Goal: Information Seeking & Learning: Learn about a topic

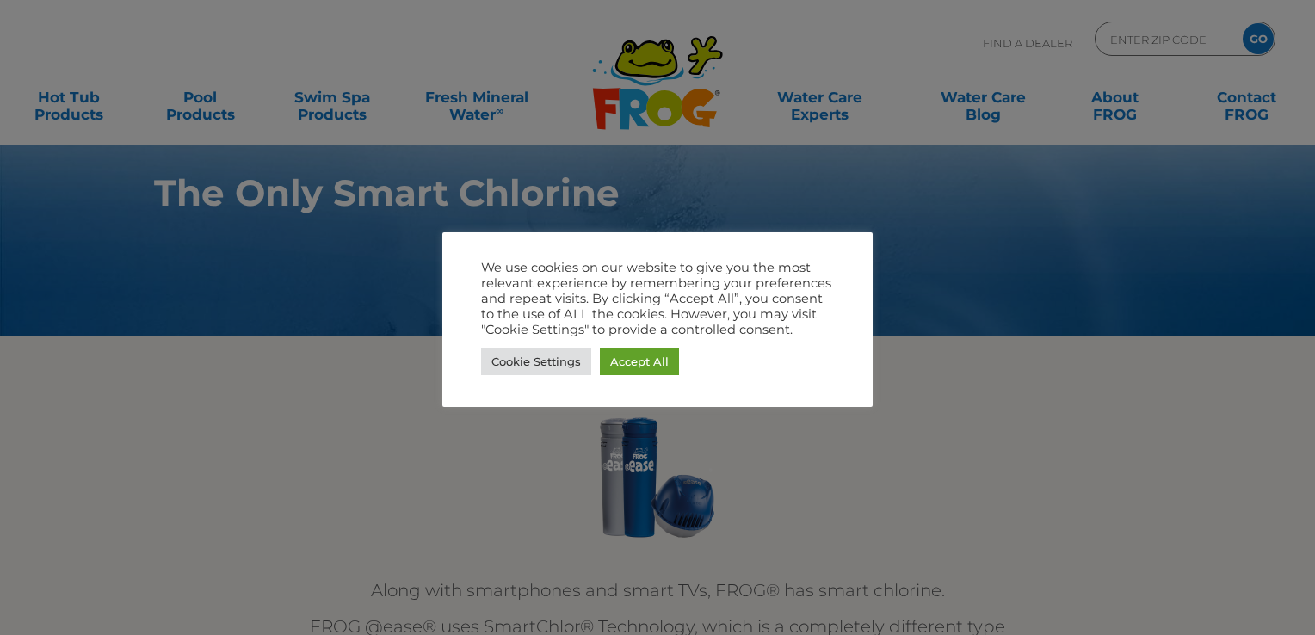
click at [1167, 463] on div at bounding box center [657, 317] width 1315 height 635
click at [571, 348] on link "Cookie Settings" at bounding box center [536, 361] width 110 height 27
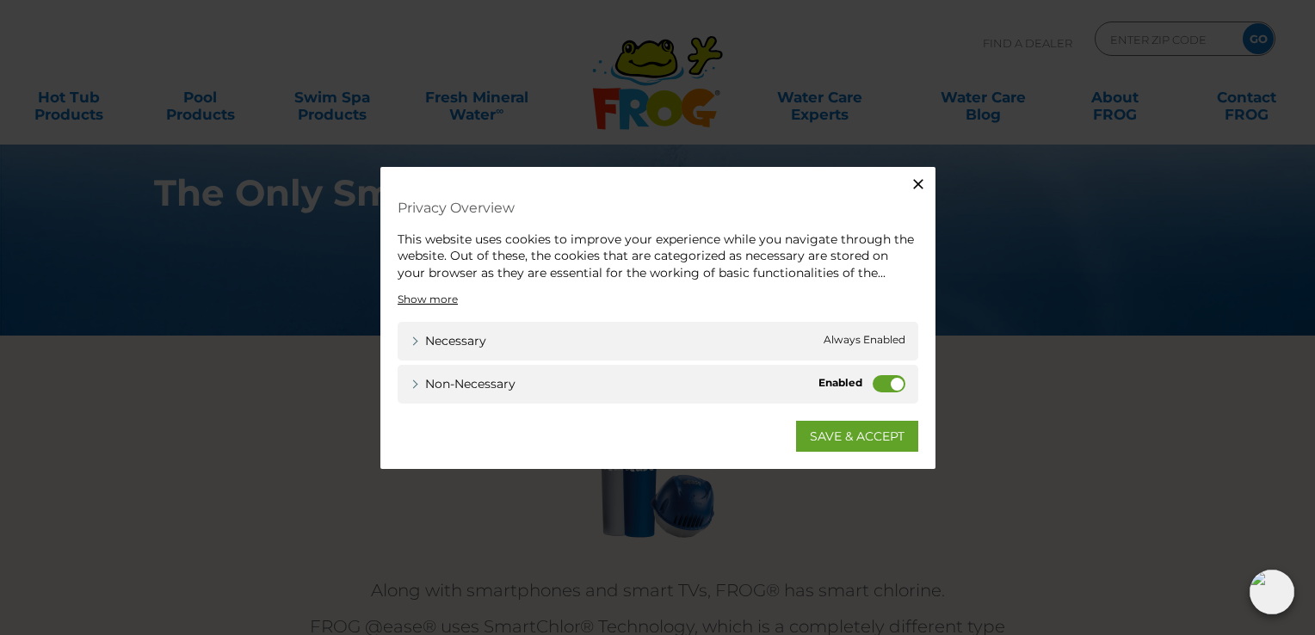
click at [912, 179] on icon "button" at bounding box center [917, 183] width 17 height 17
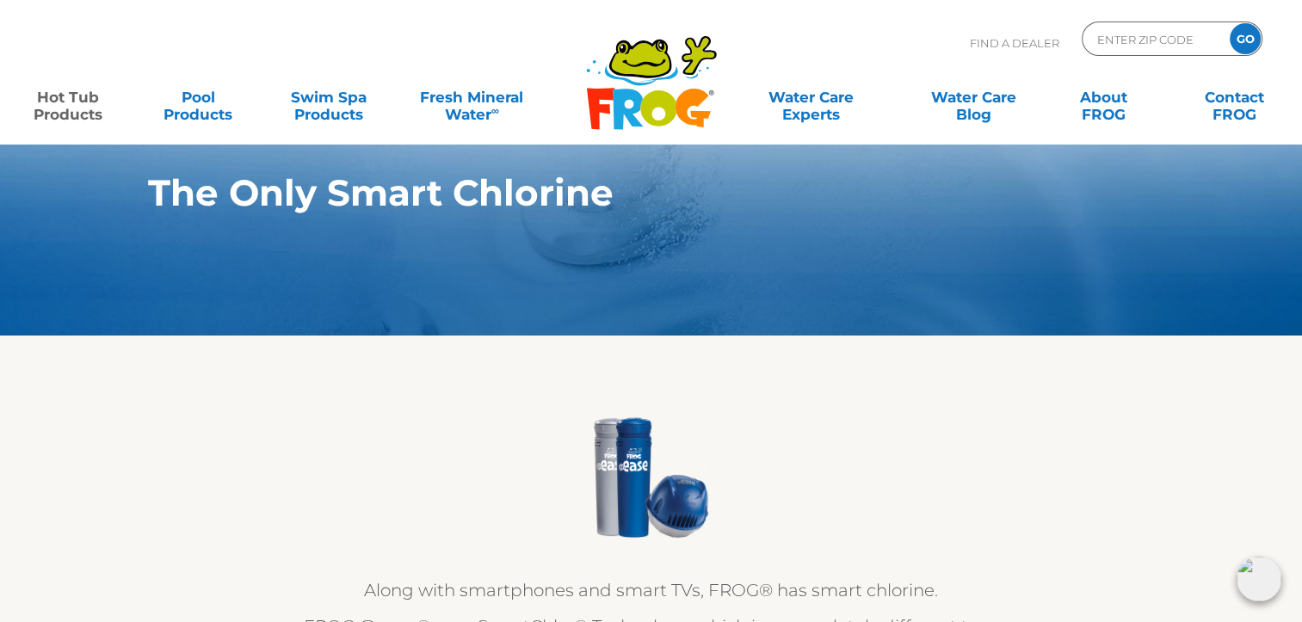
click at [87, 108] on link "Hot Tub Products" at bounding box center [68, 97] width 102 height 34
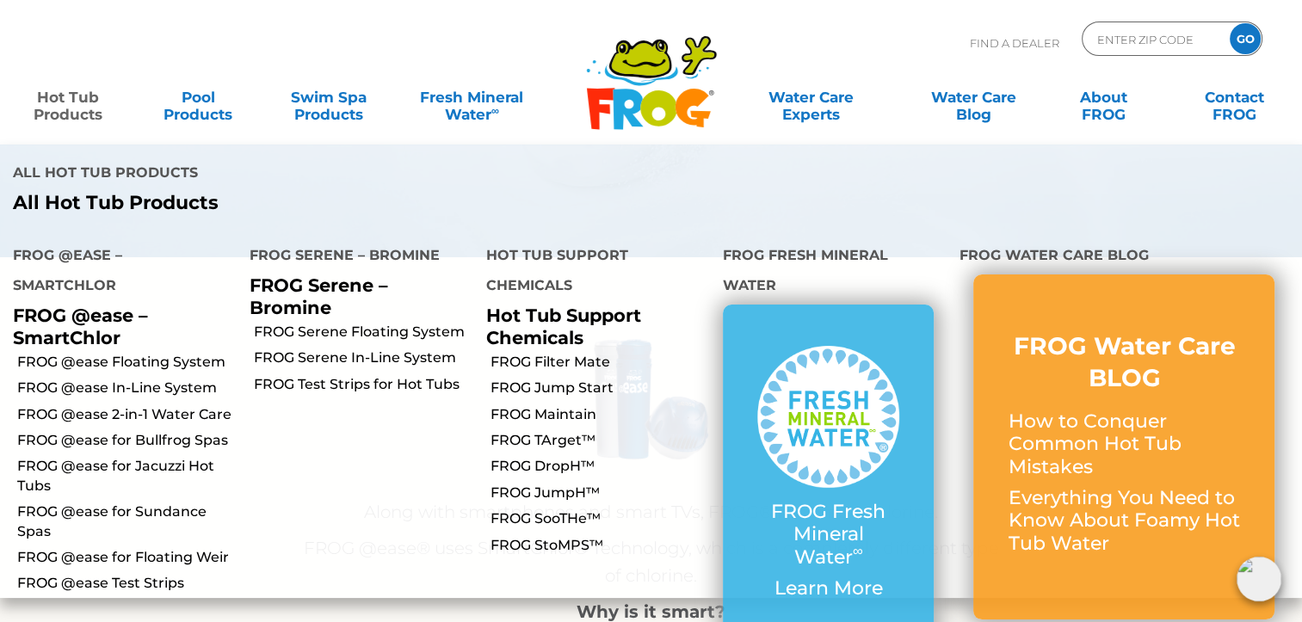
scroll to position [66, 0]
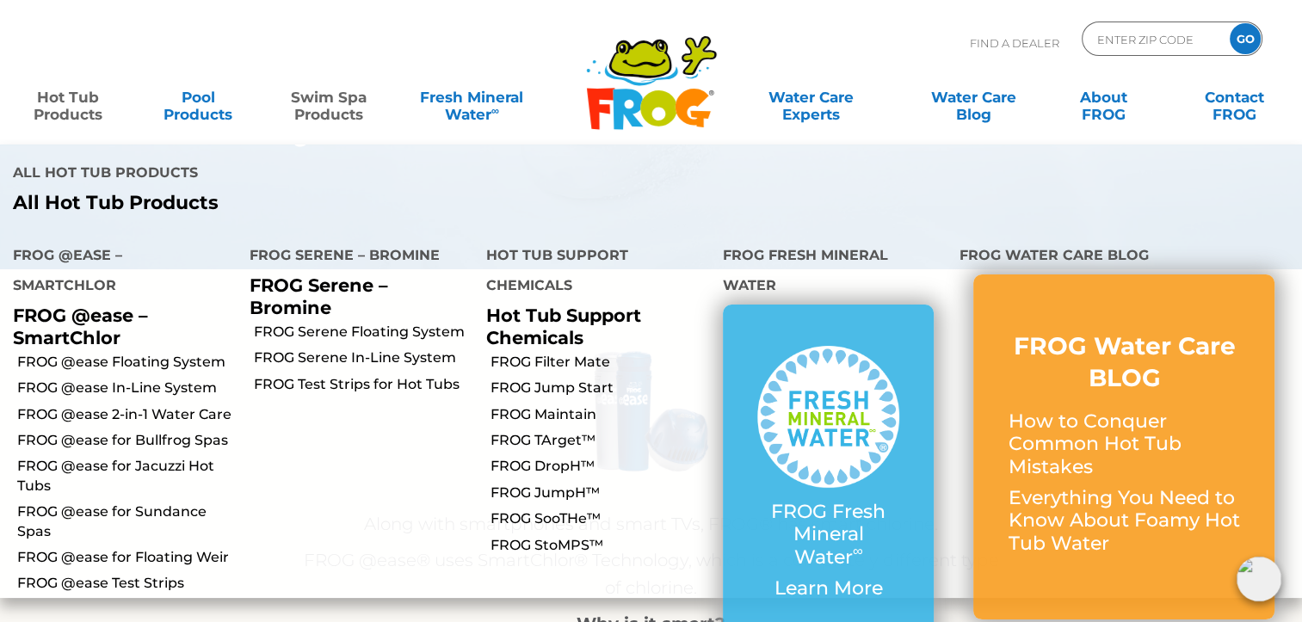
click at [342, 103] on link "Swim Spa Products" at bounding box center [329, 97] width 102 height 34
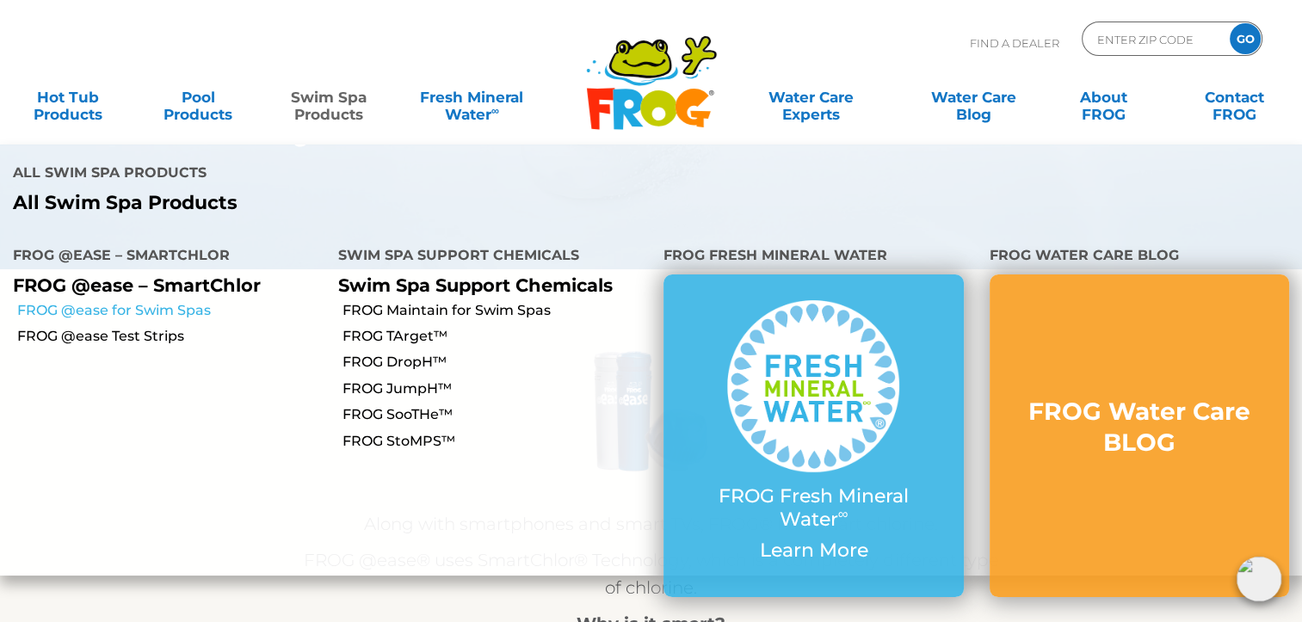
click at [173, 301] on link "FROG @ease for Swim Spas" at bounding box center [171, 310] width 308 height 19
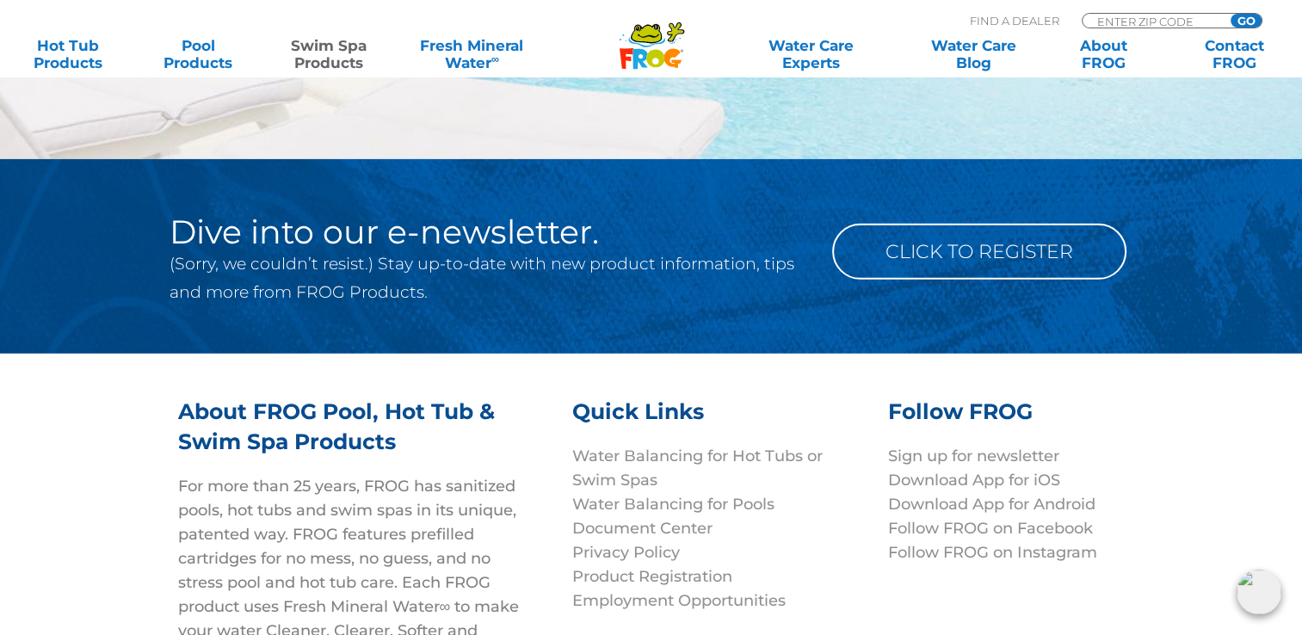
scroll to position [5016, 0]
